Goal: Transaction & Acquisition: Purchase product/service

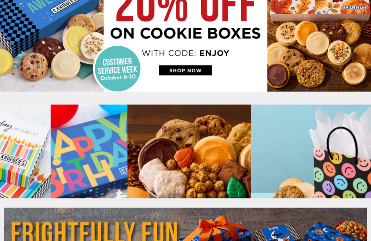
scroll to position [148, 0]
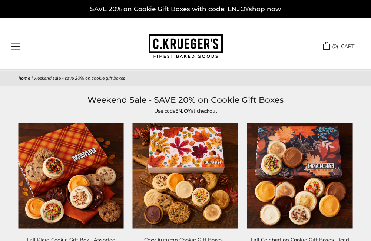
click at [14, 47] on button "Open navigation" at bounding box center [15, 46] width 9 height 6
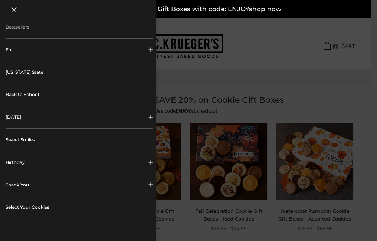
scroll to position [74, 0]
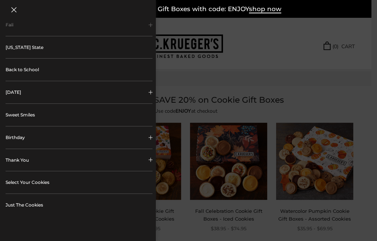
click at [16, 141] on button "Birthday" at bounding box center [79, 138] width 147 height 22
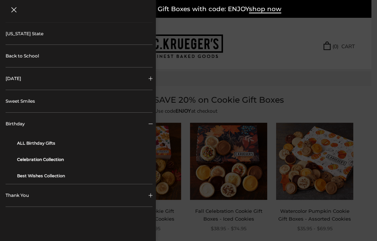
scroll to position [99, 0]
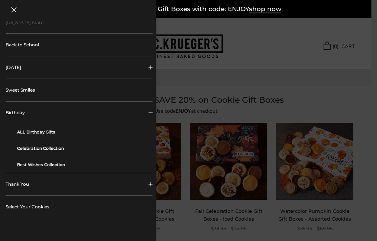
click at [59, 150] on link "Celebration Collection" at bounding box center [82, 148] width 130 height 16
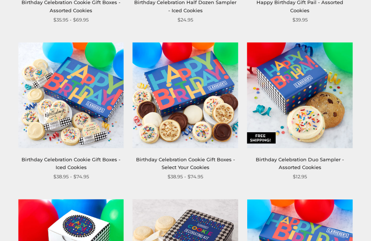
scroll to position [223, 0]
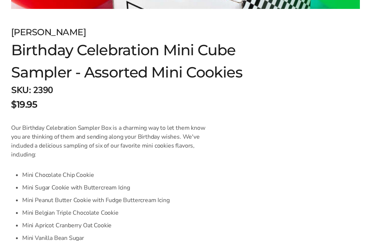
scroll to position [272, 0]
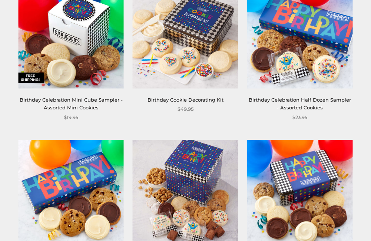
scroll to position [470, 0]
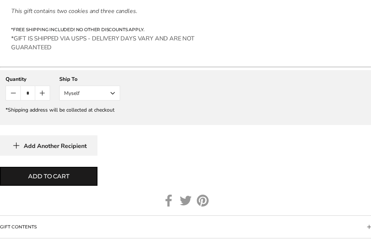
scroll to position [445, 0]
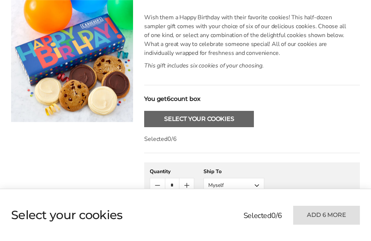
click at [198, 121] on button "Select Your Cookies" at bounding box center [199, 119] width 110 height 16
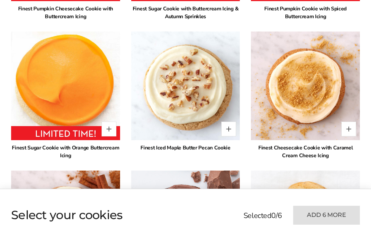
scroll to position [585, 0]
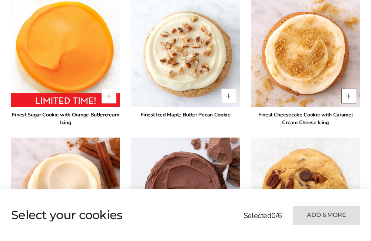
click at [347, 94] on button "Quantity button plus" at bounding box center [349, 96] width 15 height 15
type input "*"
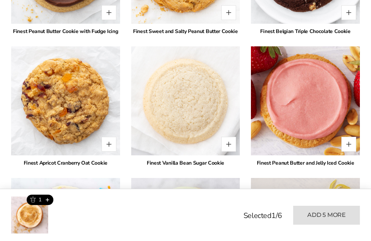
scroll to position [1079, 0]
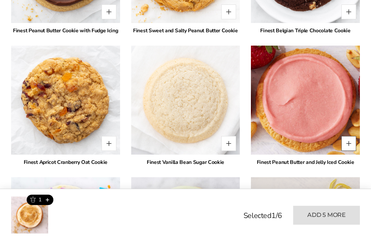
click at [352, 141] on button "Quantity button plus" at bounding box center [349, 143] width 15 height 15
type input "*"
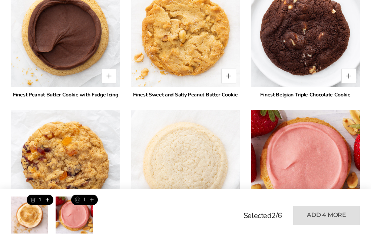
scroll to position [980, 0]
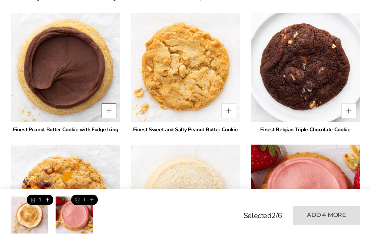
click at [110, 111] on button "Quantity button plus" at bounding box center [109, 111] width 15 height 15
type input "*"
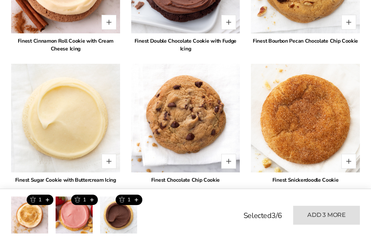
scroll to position [733, 0]
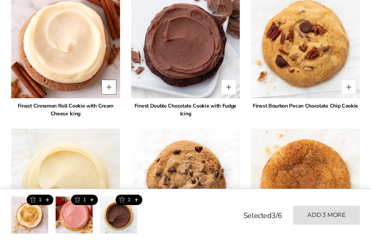
click at [112, 89] on button "Quantity button plus" at bounding box center [109, 87] width 15 height 15
type input "*"
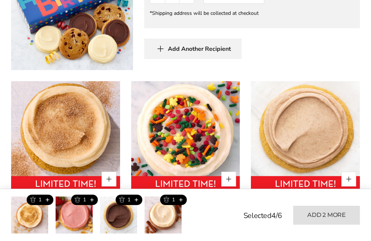
scroll to position [411, 0]
